Goal: Book appointment/travel/reservation

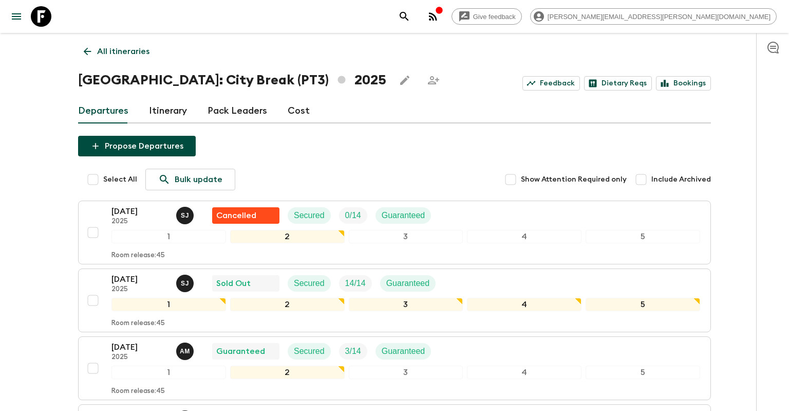
click at [90, 46] on link "All itineraries" at bounding box center [116, 51] width 77 height 21
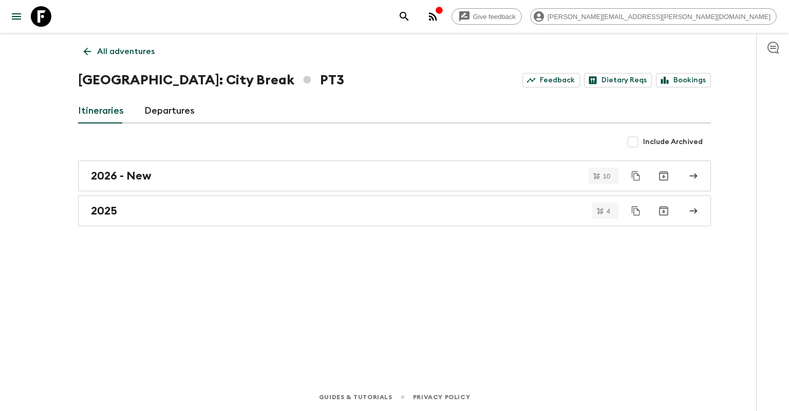
click at [99, 49] on p "All adventures" at bounding box center [126, 51] width 58 height 12
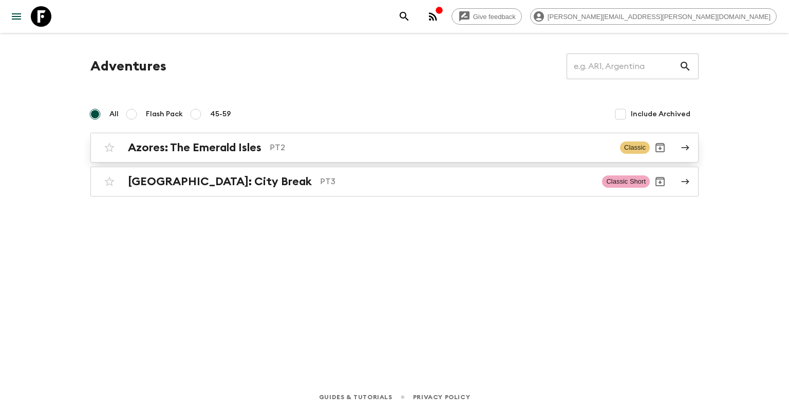
click at [180, 147] on h2 "Azores: The Emerald Isles" at bounding box center [195, 147] width 134 height 13
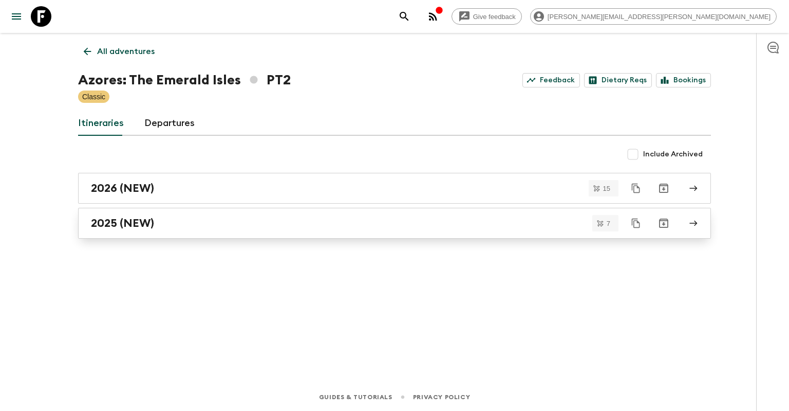
click at [206, 217] on div "2025 (NEW)" at bounding box center [385, 222] width 588 height 13
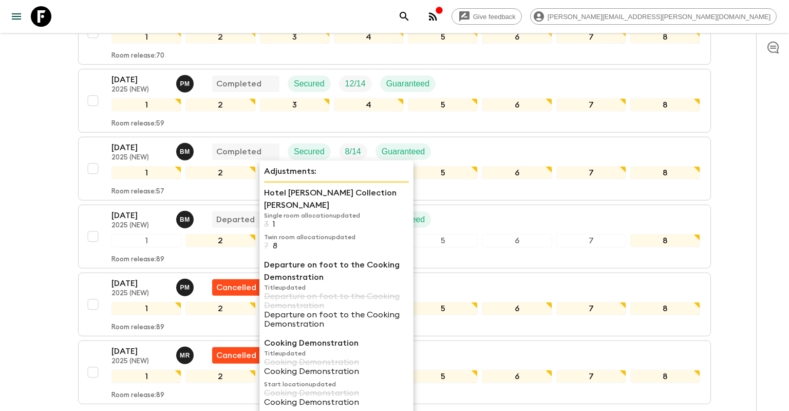
scroll to position [271, 0]
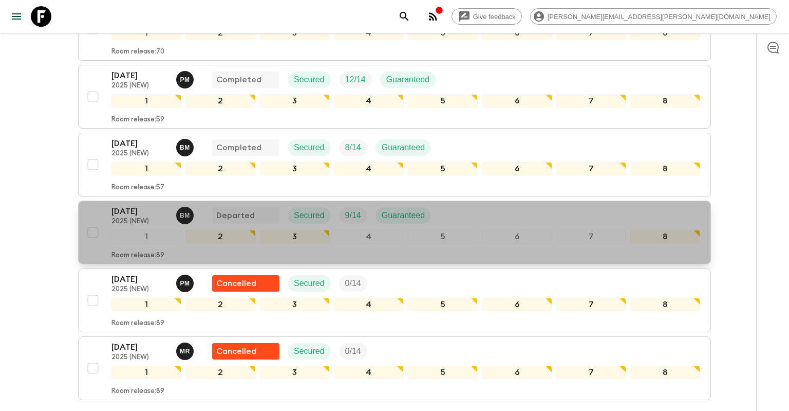
click at [472, 217] on div "[DATE] 2025 (NEW) B M Departed Secured 9 / 14 Guaranteed" at bounding box center [406, 215] width 589 height 21
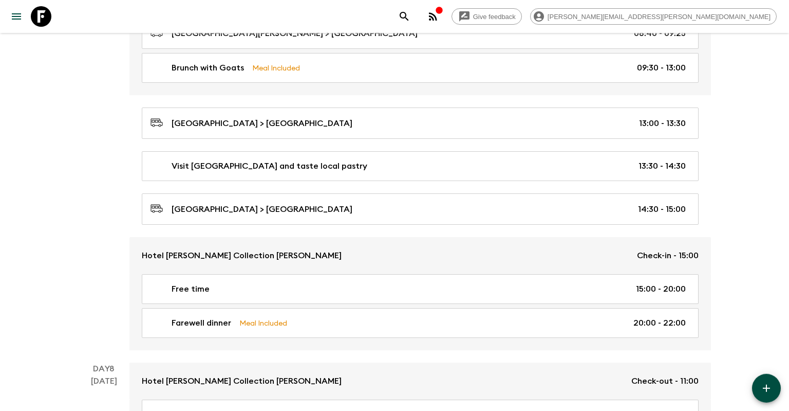
scroll to position [2013, 0]
